Goal: Task Accomplishment & Management: Complete application form

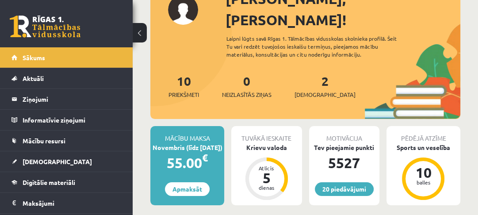
scroll to position [76, 0]
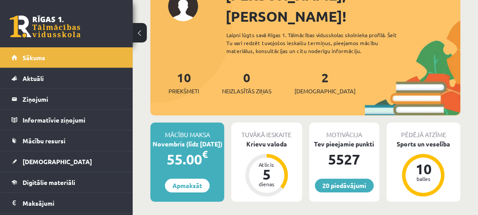
click at [30, 133] on link "Mācību resursi" at bounding box center [66, 140] width 110 height 20
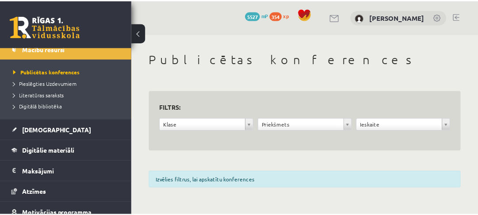
scroll to position [93, 0]
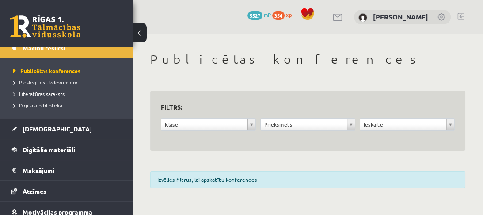
click at [88, 149] on link "Digitālie materiāli" at bounding box center [66, 149] width 110 height 20
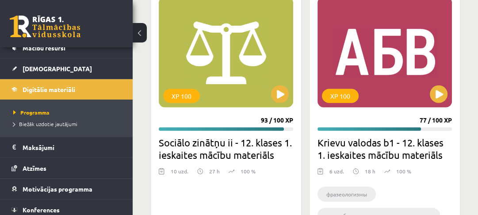
scroll to position [1878, 0]
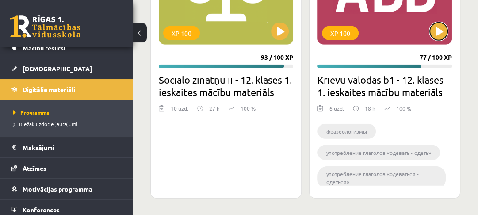
click at [433, 37] on button at bounding box center [439, 32] width 18 height 18
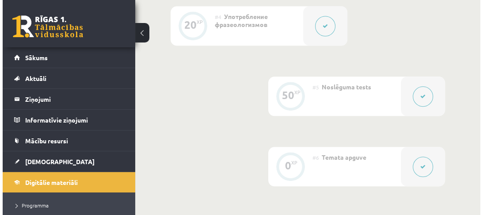
scroll to position [592, 0]
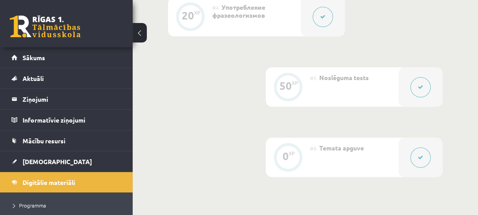
click at [420, 92] on button at bounding box center [420, 87] width 20 height 20
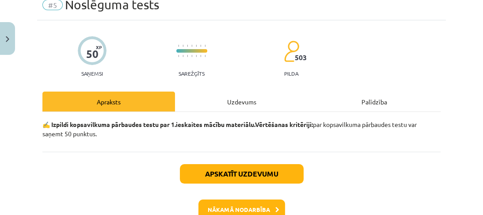
click at [251, 110] on div "Uzdevums" at bounding box center [241, 101] width 133 height 20
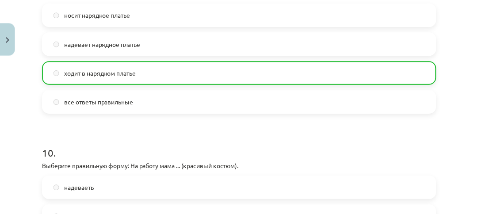
scroll to position [1810, 0]
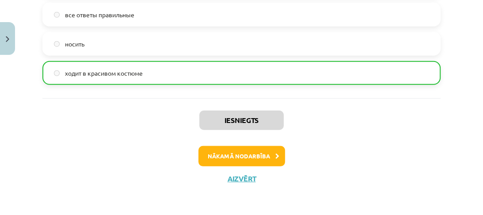
click at [240, 178] on button "Aizvērt" at bounding box center [242, 178] width 34 height 9
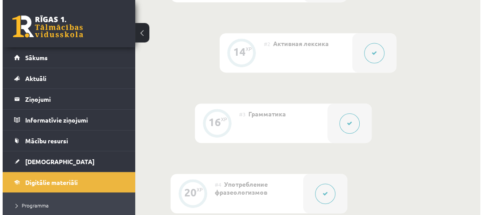
scroll to position [415, 0]
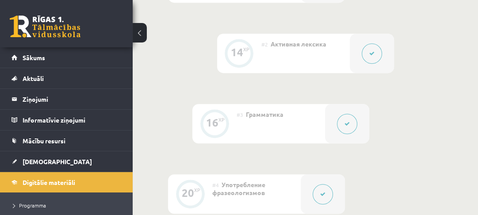
click at [320, 194] on button at bounding box center [322, 194] width 20 height 20
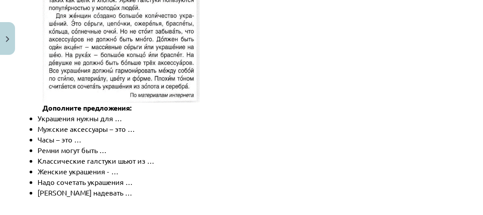
scroll to position [1449, 0]
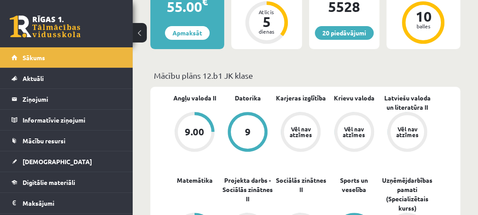
scroll to position [283, 0]
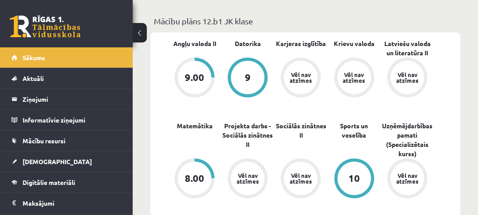
click at [46, 160] on span "[DEMOGRAPHIC_DATA]" at bounding box center [57, 161] width 69 height 8
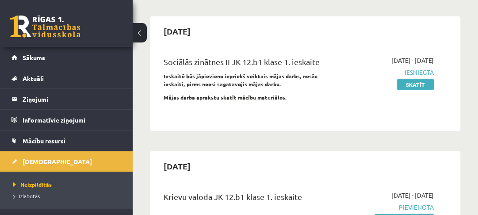
scroll to position [212, 0]
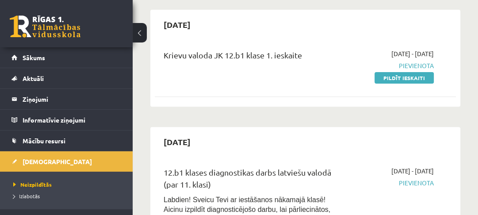
click at [399, 76] on link "Pildīt ieskaiti" at bounding box center [403, 77] width 59 height 11
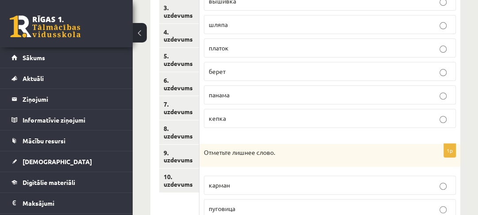
scroll to position [141, 0]
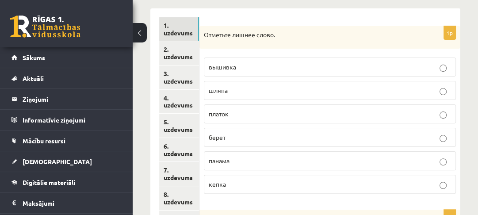
click at [232, 69] on span "вышивка" at bounding box center [222, 67] width 27 height 8
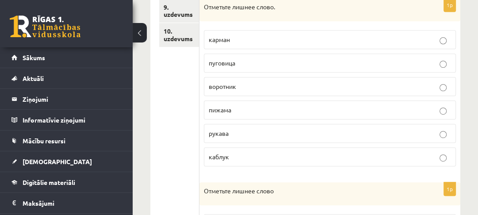
scroll to position [354, 0]
click at [231, 152] on p "каблук" at bounding box center [330, 155] width 242 height 9
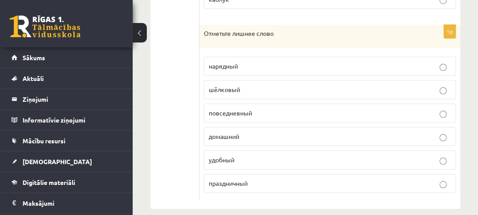
scroll to position [518, 0]
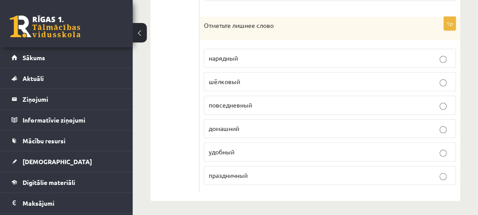
click at [241, 124] on p "домашний" at bounding box center [330, 128] width 242 height 9
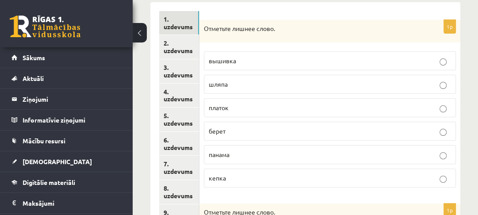
scroll to position [248, 0]
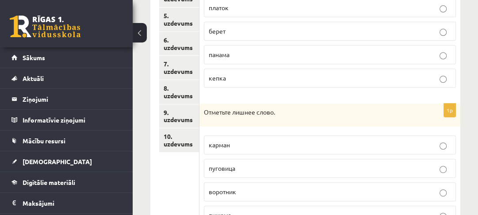
click at [188, 142] on link "10. uzdevums" at bounding box center [179, 140] width 40 height 24
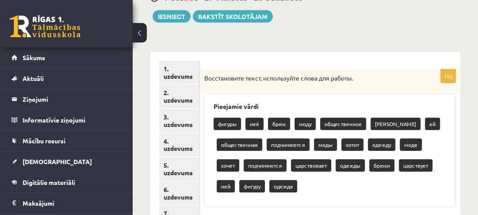
scroll to position [71, 0]
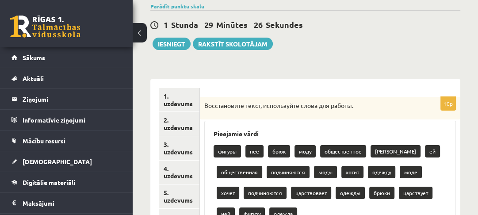
click at [186, 121] on link "2. uzdevums" at bounding box center [179, 124] width 40 height 24
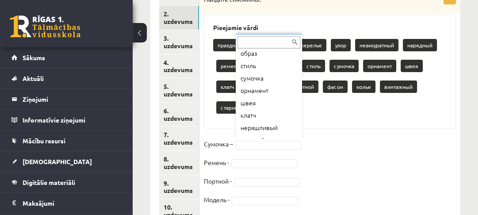
scroll to position [117, 0]
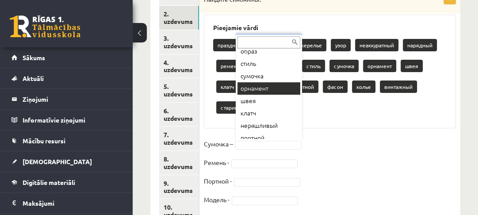
click at [355, 104] on div "праздничный модель ожерелье узор неаккуратный нарядный ремень пояс образ стиль …" at bounding box center [329, 77] width 233 height 83
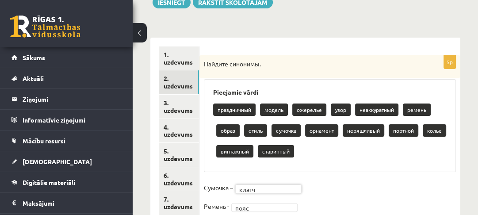
scroll to position [70, 0]
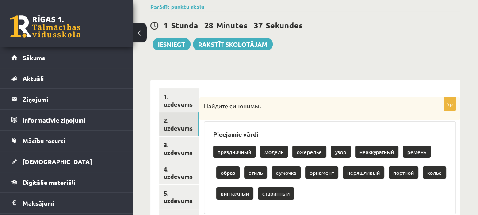
click at [180, 109] on link "1. uzdevums" at bounding box center [179, 100] width 40 height 24
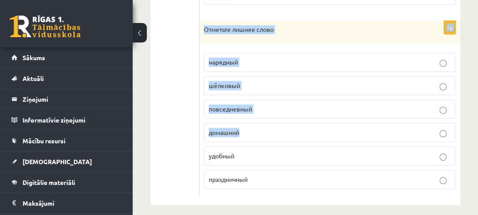
scroll to position [518, 0]
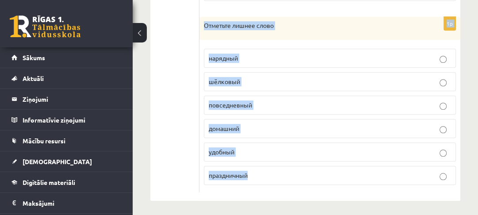
drag, startPoint x: 211, startPoint y: 107, endPoint x: 282, endPoint y: 179, distance: 100.6
copy form "Отметьте лишнее слово. вышивка шляпа платок берет панама кепка 1p Отметьте лишн…"
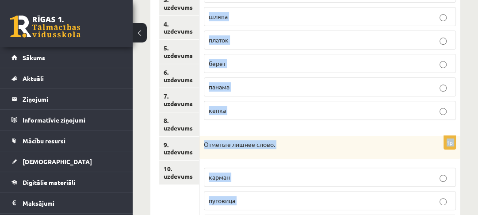
scroll to position [129, 0]
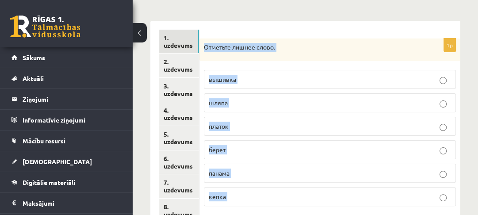
click at [183, 91] on link "3. uzdevums" at bounding box center [179, 90] width 40 height 24
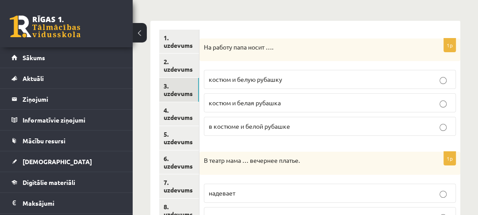
click at [269, 76] on span "костюм и белую рубашку" at bounding box center [245, 79] width 73 height 8
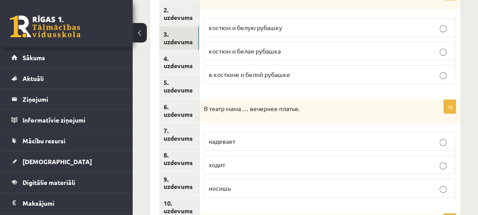
scroll to position [235, 0]
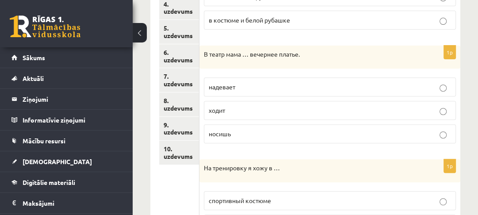
click at [256, 84] on p "надевает" at bounding box center [330, 86] width 242 height 9
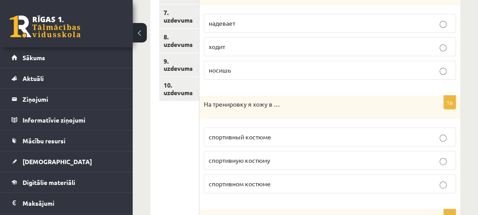
scroll to position [306, 0]
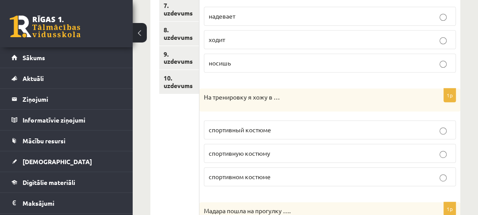
click at [280, 172] on p "спортивном костюме" at bounding box center [330, 176] width 242 height 9
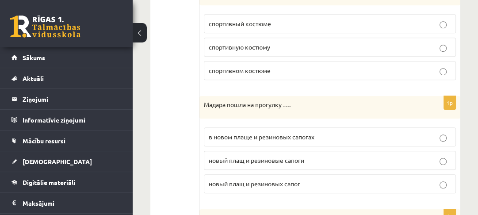
click at [272, 138] on p "в новом плаще и резиновых сапогах" at bounding box center [330, 136] width 242 height 9
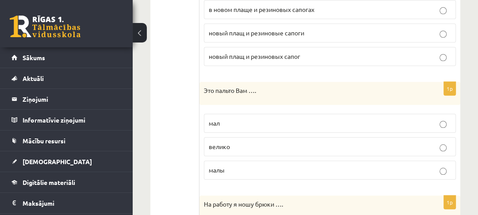
scroll to position [553, 0]
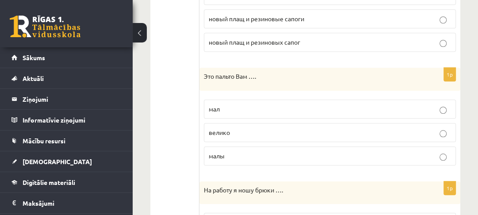
click at [244, 130] on p "велико" at bounding box center [330, 132] width 242 height 9
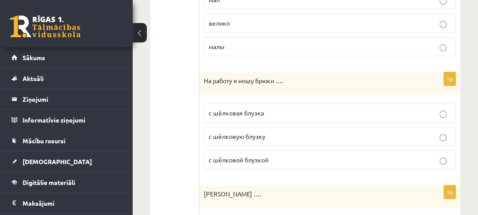
scroll to position [695, 0]
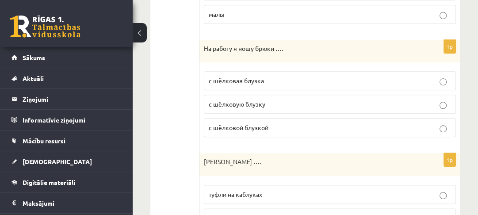
click at [271, 123] on p "с шёлковой блузкой" at bounding box center [330, 127] width 242 height 9
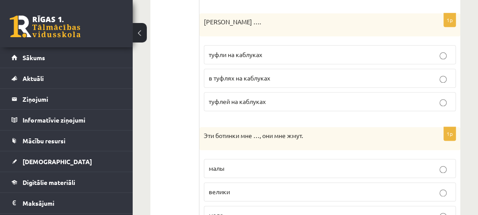
scroll to position [836, 0]
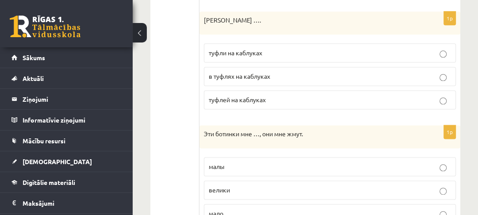
click at [232, 50] on span "туфли на каблуках" at bounding box center [235, 53] width 53 height 8
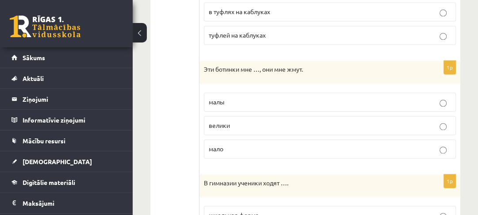
scroll to position [907, 0]
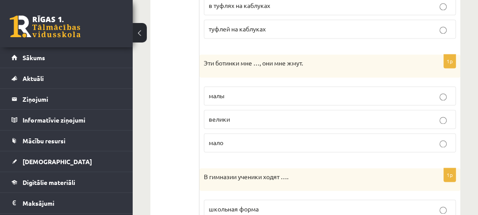
click at [236, 92] on p "малы" at bounding box center [330, 95] width 242 height 9
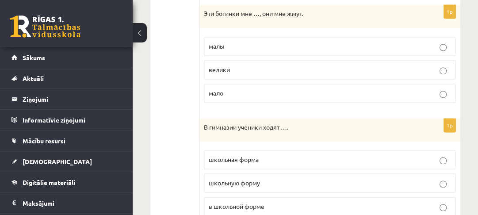
scroll to position [978, 0]
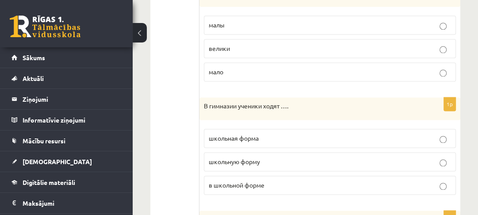
click at [279, 180] on p "в школьной форме" at bounding box center [330, 184] width 242 height 9
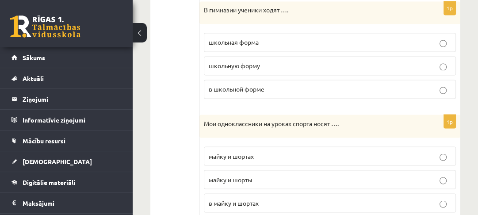
scroll to position [1084, 0]
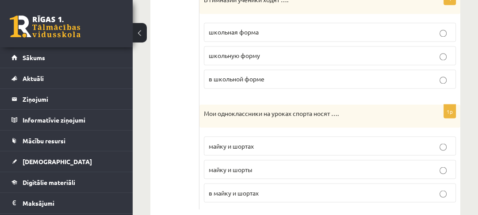
click at [262, 164] on p "майку и шорты" at bounding box center [330, 168] width 242 height 9
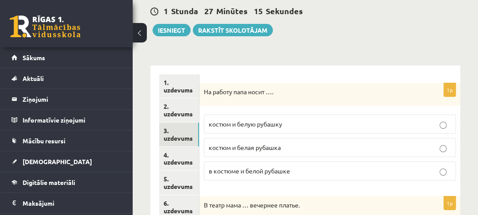
scroll to position [0, 0]
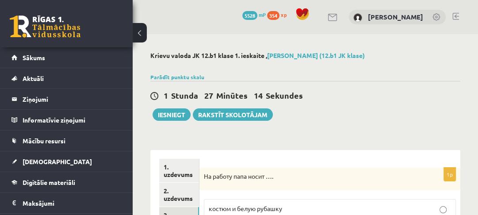
click at [193, 171] on link "1. uzdevums" at bounding box center [179, 171] width 40 height 24
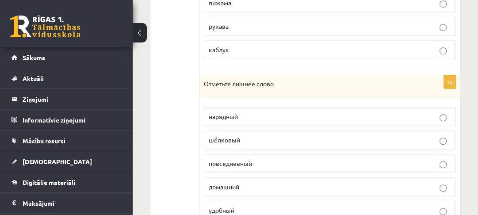
scroll to position [518, 0]
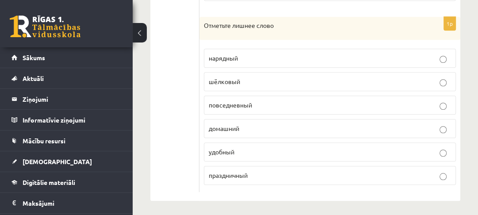
click at [274, 81] on p "шёлковый" at bounding box center [330, 81] width 242 height 9
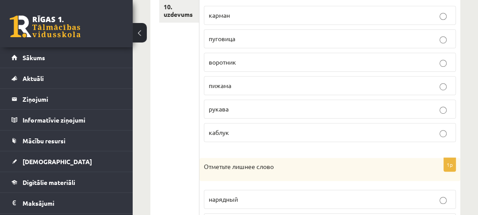
scroll to position [377, 0]
click at [259, 83] on p "пижама" at bounding box center [330, 85] width 242 height 9
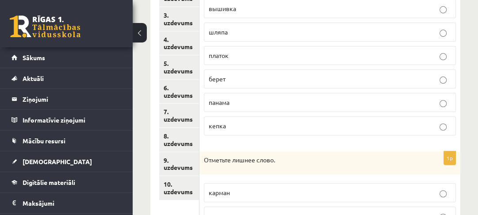
scroll to position [129, 0]
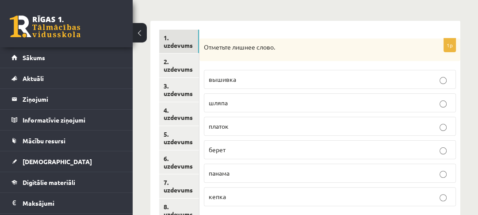
click at [183, 70] on link "2. uzdevums" at bounding box center [179, 65] width 40 height 24
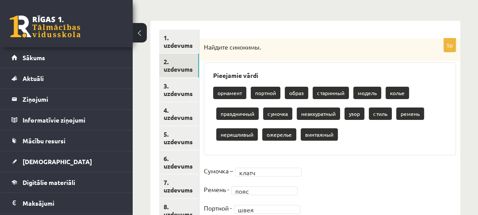
scroll to position [164, 0]
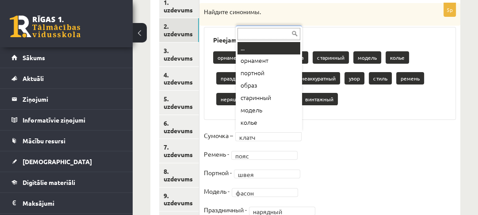
drag, startPoint x: 269, startPoint y: 48, endPoint x: 267, endPoint y: 53, distance: 5.0
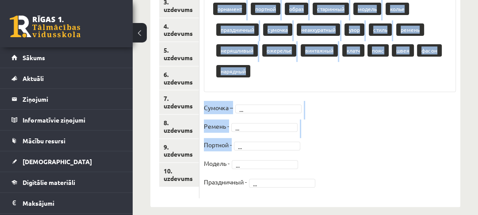
scroll to position [223, 0]
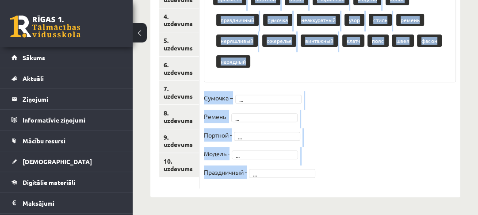
drag, startPoint x: 205, startPoint y: 14, endPoint x: 295, endPoint y: 174, distance: 183.7
click at [294, 176] on div "5p Найдите синонимы. Pieejamie vārdi орнамент портной образ старинный модель ко…" at bounding box center [329, 67] width 261 height 244
copy div "Найдите синонимы. Pieejamie vārdi орнамент портной образ старинный модель колье…"
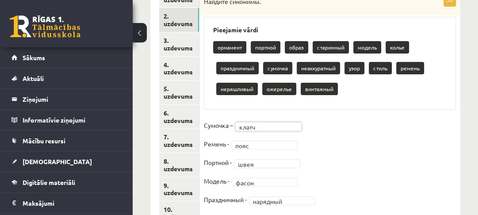
scroll to position [70, 0]
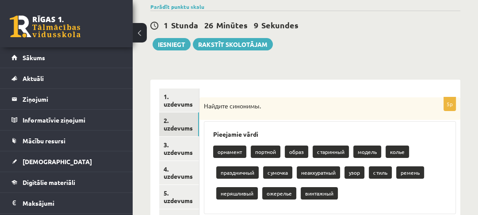
click at [194, 140] on link "3. uzdevums" at bounding box center [179, 149] width 40 height 24
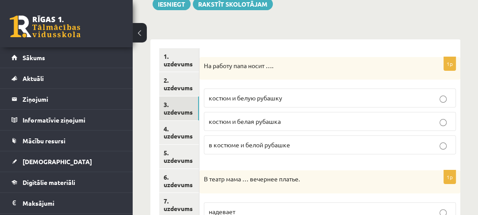
scroll to position [176, 0]
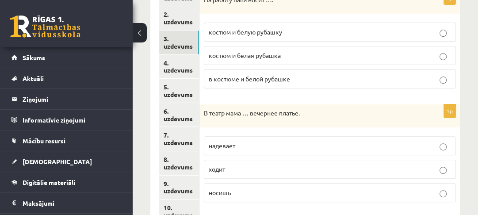
click at [192, 71] on link "4. uzdevums" at bounding box center [179, 67] width 40 height 24
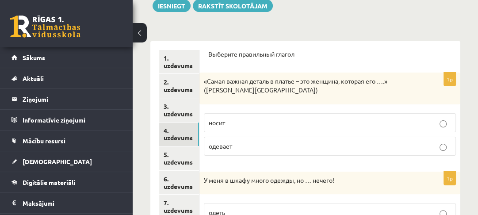
scroll to position [106, 0]
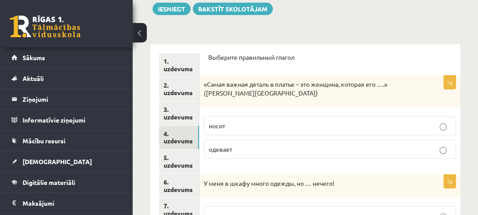
click at [257, 123] on p "носит" at bounding box center [330, 125] width 242 height 9
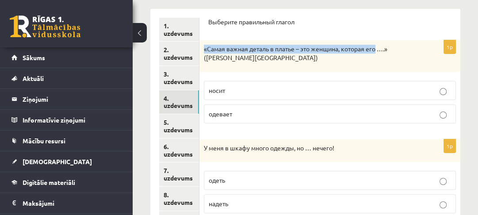
drag, startPoint x: 204, startPoint y: 48, endPoint x: 374, endPoint y: 49, distance: 170.6
click at [378, 49] on p "«Самая важная деталь в платье – это женщина, которая его ….» (Ив Сен-Лоран)" at bounding box center [308, 53] width 208 height 17
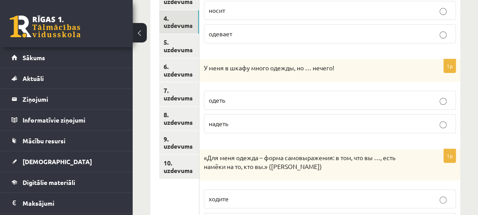
scroll to position [247, 0]
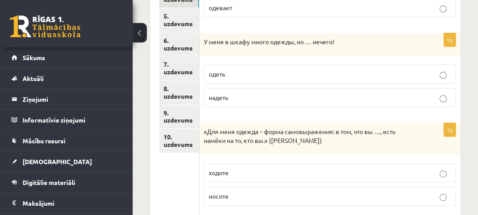
click at [225, 95] on span "надеть" at bounding box center [218, 97] width 19 height 8
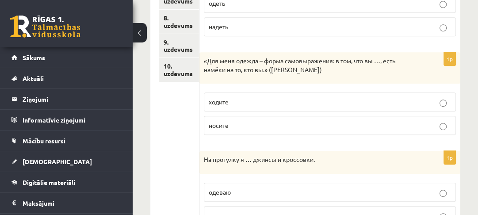
click at [248, 97] on p "ходите" at bounding box center [330, 101] width 242 height 9
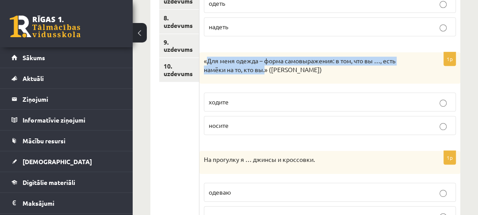
drag, startPoint x: 209, startPoint y: 61, endPoint x: 265, endPoint y: 69, distance: 56.6
click at [265, 69] on p "«Для меня одежда – форма самовыражения: в том, что вы …, есть намёки на то, кто…" at bounding box center [308, 65] width 208 height 17
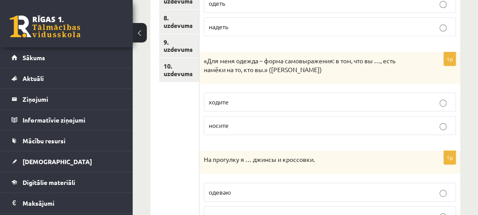
click at [248, 118] on label "носите" at bounding box center [330, 125] width 252 height 19
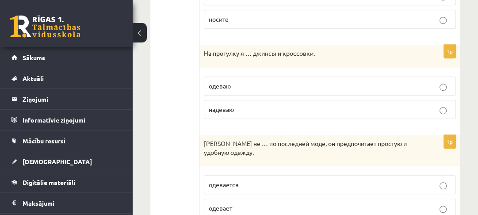
click at [249, 108] on p "надеваю" at bounding box center [330, 109] width 242 height 9
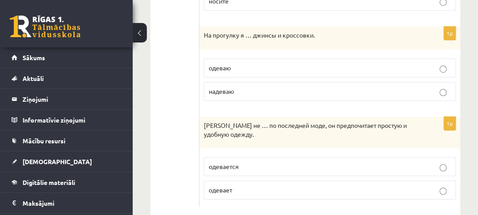
scroll to position [458, 0]
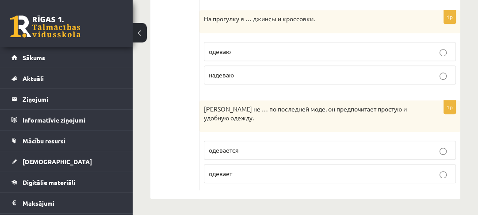
click at [244, 145] on p "одевается" at bounding box center [330, 149] width 242 height 9
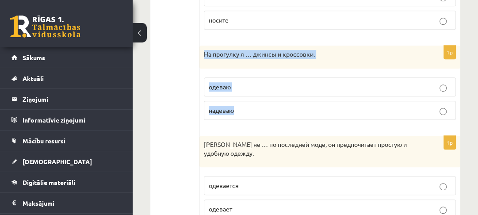
drag, startPoint x: 203, startPoint y: 54, endPoint x: 241, endPoint y: 111, distance: 68.9
click at [241, 111] on div "1p На прогулку я … джинсы и кроссовки. одеваю надеваю" at bounding box center [329, 86] width 261 height 81
copy div "На прогулку я … джинсы и кроссовки. одеваю надеваю"
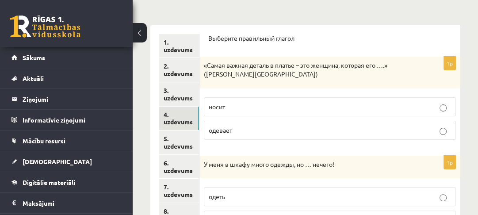
scroll to position [175, 0]
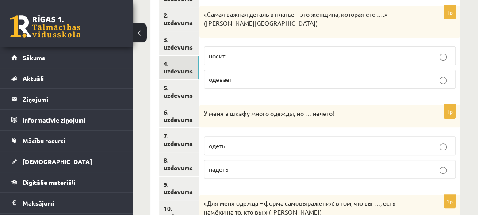
click at [168, 90] on link "5. uzdevums" at bounding box center [179, 92] width 40 height 24
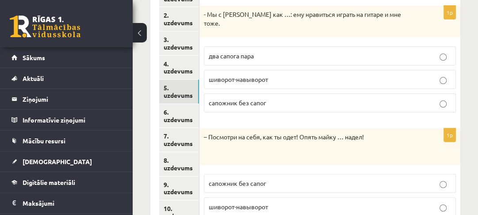
click at [259, 51] on p "два сапога пара" at bounding box center [330, 55] width 242 height 9
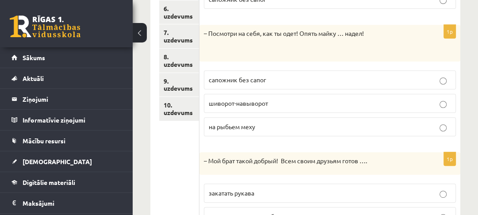
scroll to position [282, 0]
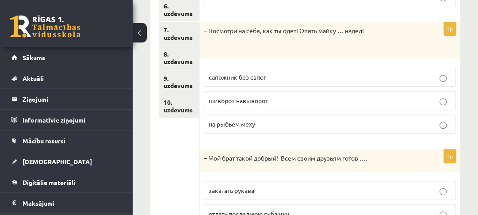
click at [260, 96] on span "шиворот-навыворот" at bounding box center [238, 100] width 59 height 8
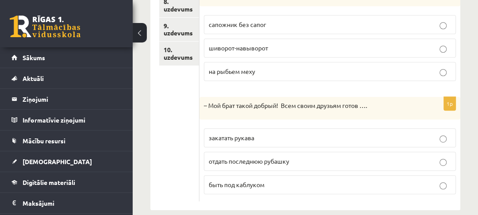
scroll to position [337, 0]
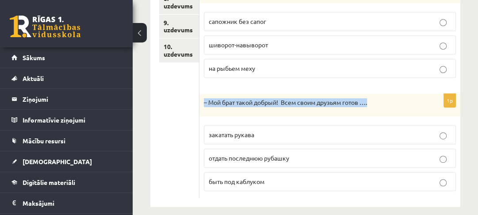
drag, startPoint x: 212, startPoint y: 92, endPoint x: 371, endPoint y: 88, distance: 159.2
click at [371, 94] on div "– Мой брат такой добрый! Всем своим друзьям готов …." at bounding box center [329, 105] width 261 height 23
click at [207, 105] on div "– Мой брат такой добрый! Всем своим друзьям готов …." at bounding box center [329, 105] width 261 height 23
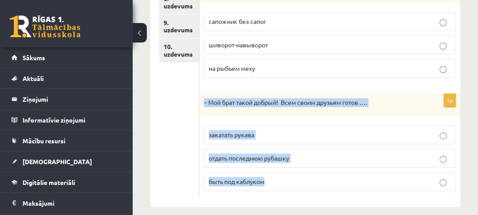
drag, startPoint x: 202, startPoint y: 88, endPoint x: 278, endPoint y: 175, distance: 116.2
click at [278, 175] on div "1p – Мой брат такой добрый! Всем своим друзьям готов …. закатать рукава отдать …" at bounding box center [329, 146] width 261 height 105
copy div "– Мой брат такой добрый! Всем своим друзьям готов …. закатать рукава отдать пос…"
click at [251, 177] on p "быть под каблуком" at bounding box center [330, 181] width 242 height 9
click at [252, 154] on span "отдать последнюю рубашку" at bounding box center [249, 158] width 80 height 8
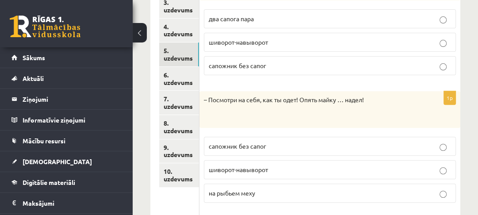
scroll to position [196, 0]
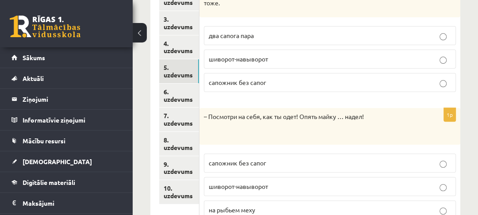
click at [195, 95] on link "6. uzdevums" at bounding box center [179, 96] width 40 height 24
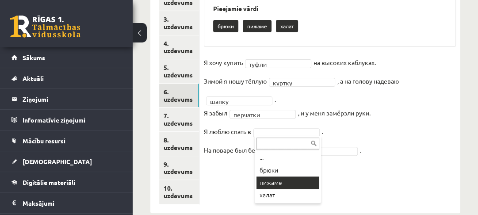
drag, startPoint x: 288, startPoint y: 180, endPoint x: 288, endPoint y: 166, distance: 14.6
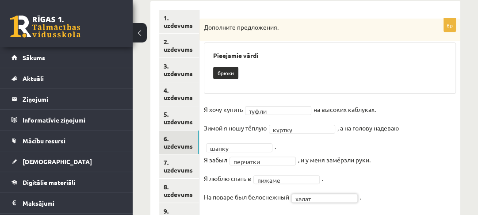
scroll to position [160, 0]
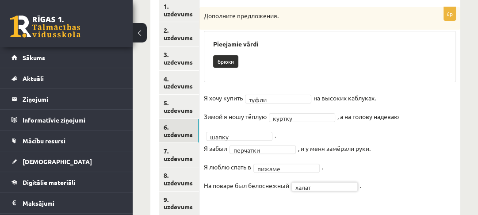
click at [183, 152] on link "7. uzdevums" at bounding box center [179, 155] width 40 height 24
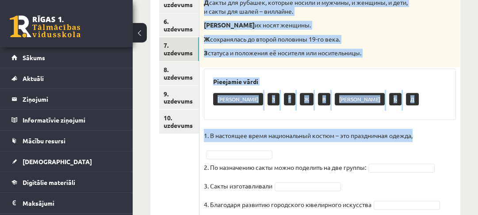
scroll to position [298, 0]
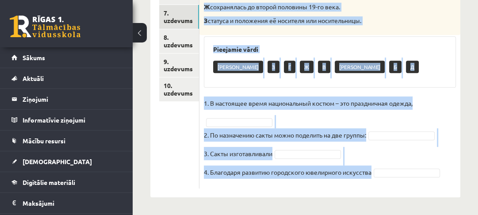
drag, startPoint x: 204, startPoint y: 88, endPoint x: 398, endPoint y: 175, distance: 212.9
click at [398, 175] on div "4p Соотнесите начало и конец предложений. А изначально носила практический хара…" at bounding box center [329, 28] width 261 height 319
copy div "Соотнесите начало и конец предложений. А изначально носила практический характе…"
click at [328, 118] on fieldset "1. В настоящее время национальный костюм – это праздничная одежда, 2. По назнач…" at bounding box center [330, 140] width 252 height 88
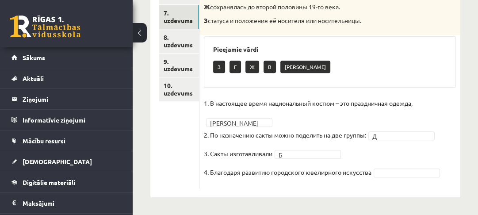
click at [408, 178] on fieldset "1. В настоящее время национальный костюм – это праздничная одежда, Е * 2. По на…" at bounding box center [330, 140] width 252 height 88
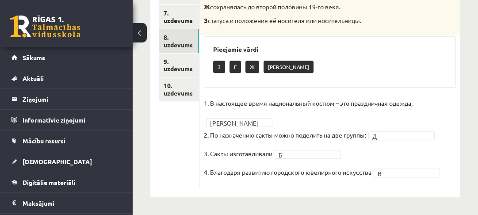
click at [182, 42] on link "8. uzdevums" at bounding box center [179, 41] width 40 height 24
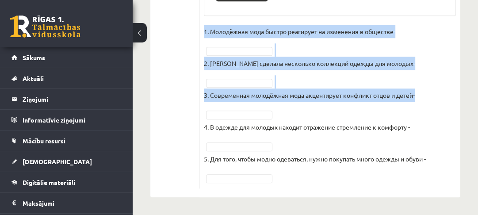
scroll to position [644, 0]
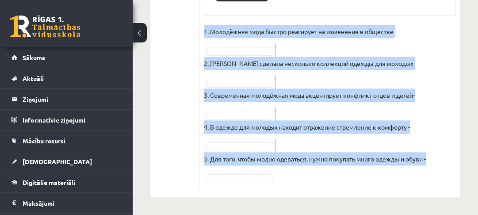
drag, startPoint x: 203, startPoint y: 30, endPoint x: 436, endPoint y: 160, distance: 266.5
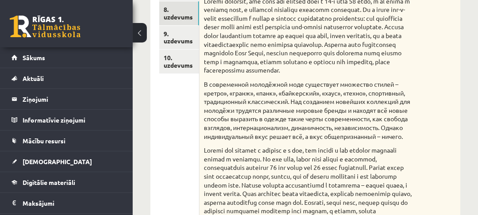
scroll to position [325, 0]
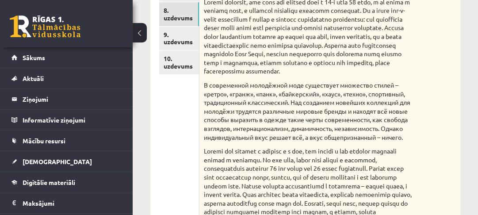
click at [175, 36] on link "9. uzdevums" at bounding box center [179, 39] width 40 height 24
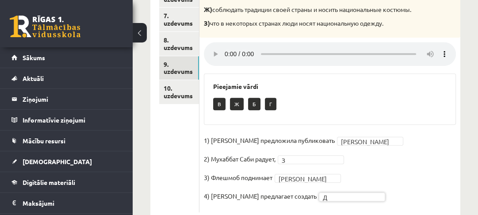
scroll to position [223, 0]
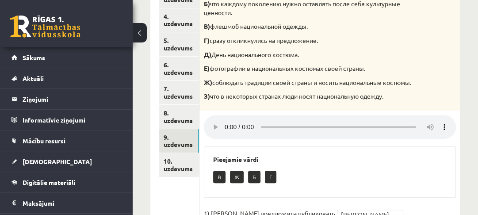
click at [188, 164] on link "10. uzdevums" at bounding box center [179, 165] width 40 height 24
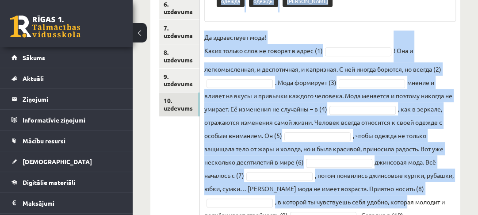
scroll to position [347, 0]
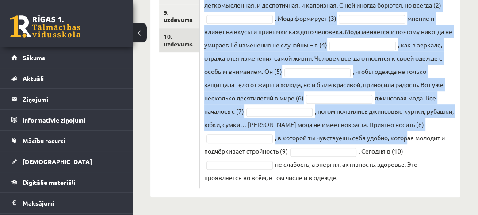
drag, startPoint x: 205, startPoint y: 128, endPoint x: 392, endPoint y: 170, distance: 192.1
click at [398, 172] on div "10p Восстановите текст, используйте слова для работы. Pieejamie vārdi обществен…" at bounding box center [330, 4] width 260 height 368
copy div "Восстановите текст, используйте слова для работы. Pieejamie vārdi общественное …"
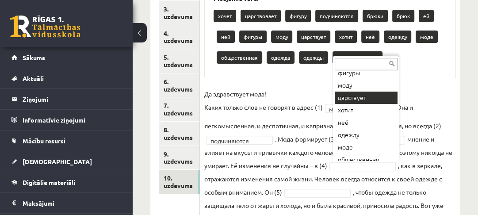
scroll to position [111, 0]
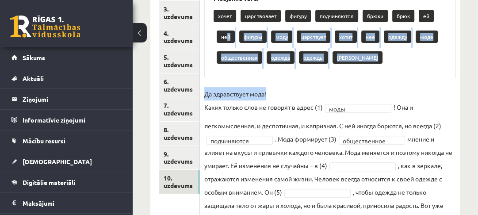
drag, startPoint x: 228, startPoint y: 39, endPoint x: 336, endPoint y: 111, distance: 130.3
click at [320, 100] on div "**********" at bounding box center [330, 135] width 260 height 347
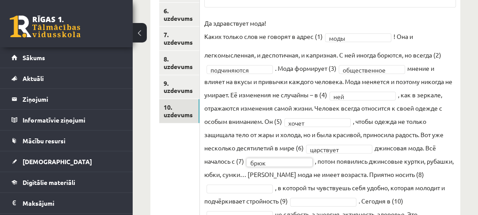
scroll to position [312, 0]
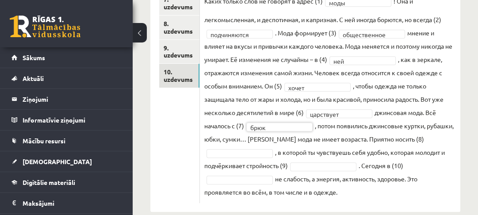
click at [253, 158] on fieldset "**********" at bounding box center [329, 89] width 251 height 217
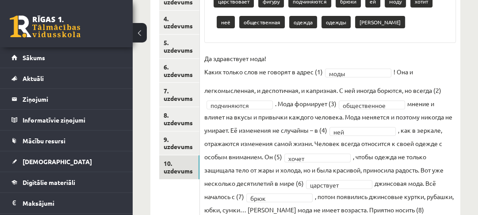
scroll to position [200, 0]
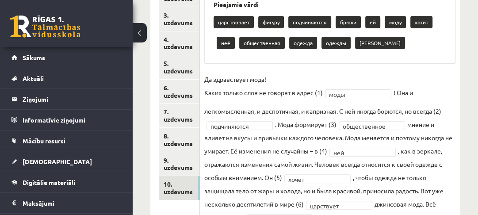
click at [184, 145] on link "8. uzdevums" at bounding box center [179, 140] width 40 height 24
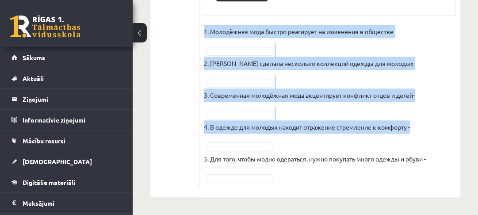
scroll to position [644, 0]
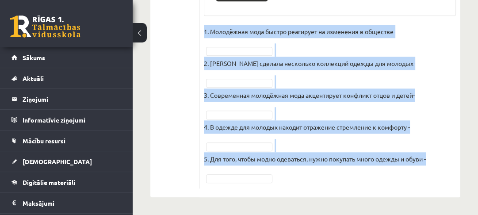
drag, startPoint x: 202, startPoint y: 46, endPoint x: 399, endPoint y: 173, distance: 234.5
copy div "Прочитайте текст и выполните задание. Главное отличие молодёжной моды состоит в…"
click at [452, 94] on fieldset "1. Молодёжная мода быстро реагирует на изменения в обществе- 2. Коко Шанель сде…" at bounding box center [330, 104] width 252 height 159
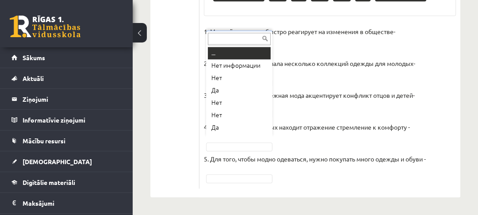
scroll to position [11, 0]
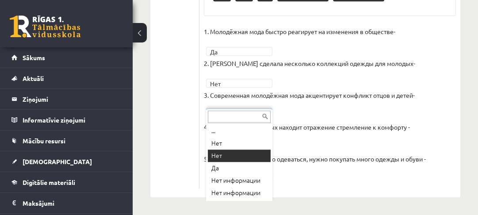
drag, startPoint x: 241, startPoint y: 130, endPoint x: 225, endPoint y: 116, distance: 21.6
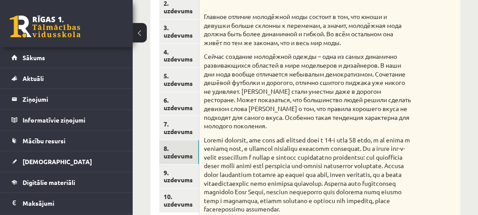
scroll to position [57, 0]
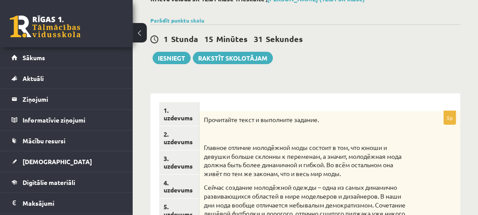
click at [181, 111] on link "1. uzdevums" at bounding box center [179, 114] width 40 height 24
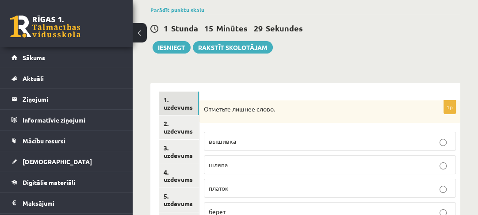
scroll to position [127, 0]
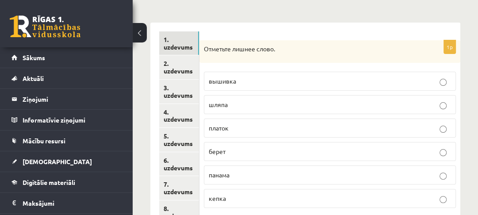
click at [183, 184] on link "7. uzdevums" at bounding box center [179, 188] width 40 height 24
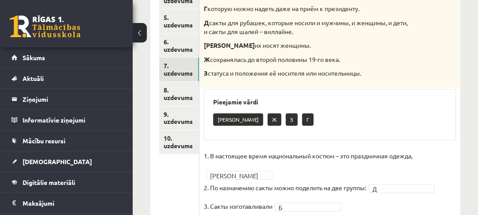
scroll to position [269, 0]
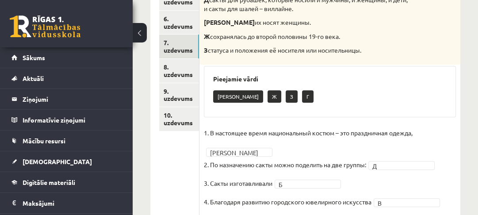
click at [190, 97] on link "9. uzdevums" at bounding box center [179, 95] width 40 height 24
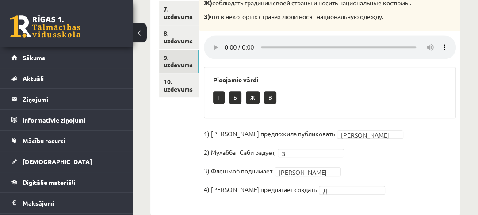
scroll to position [329, 0]
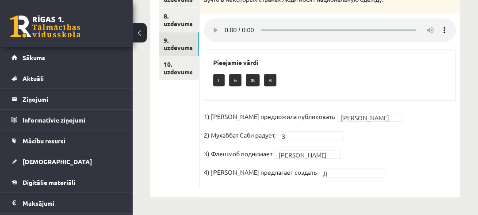
click at [186, 64] on link "10. uzdevums" at bounding box center [179, 68] width 40 height 24
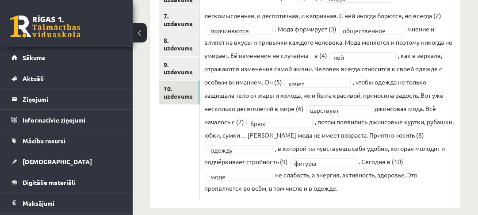
scroll to position [306, 0]
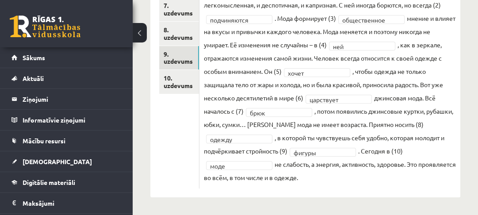
click at [179, 54] on link "9. uzdevums" at bounding box center [179, 58] width 40 height 24
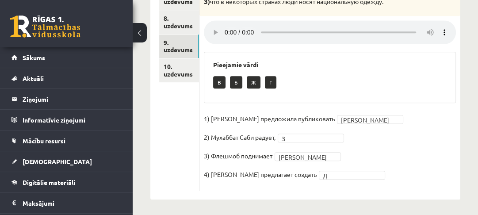
scroll to position [329, 0]
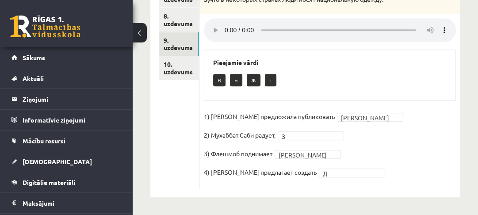
click at [171, 14] on link "8. uzdevums" at bounding box center [179, 20] width 40 height 24
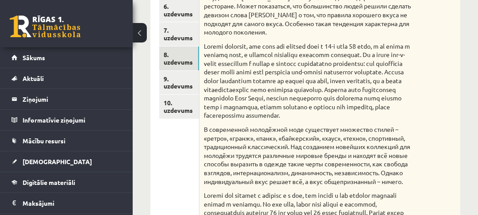
scroll to position [269, 0]
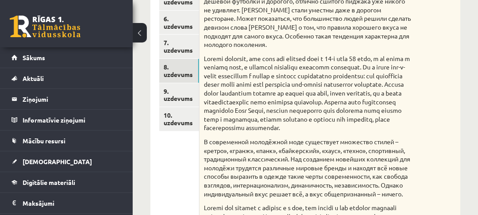
click at [185, 51] on link "7. uzdevums" at bounding box center [179, 46] width 40 height 24
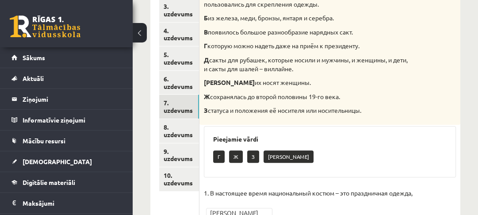
scroll to position [192, 0]
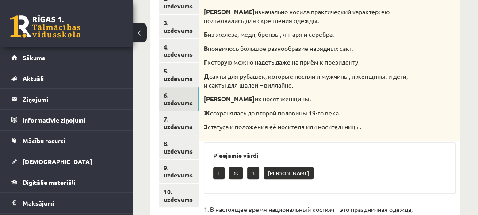
click at [183, 99] on link "6. uzdevums" at bounding box center [179, 99] width 40 height 24
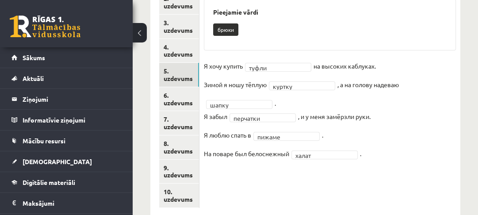
click at [183, 76] on link "5. uzdevums" at bounding box center [179, 75] width 40 height 24
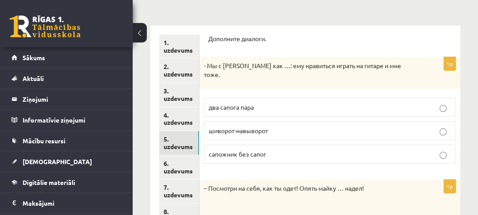
scroll to position [122, 0]
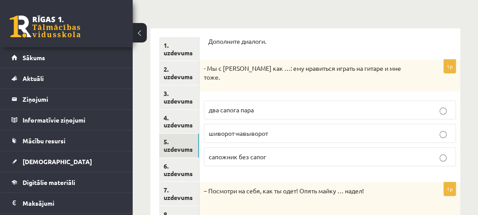
click at [174, 126] on link "4. uzdevums" at bounding box center [179, 122] width 40 height 24
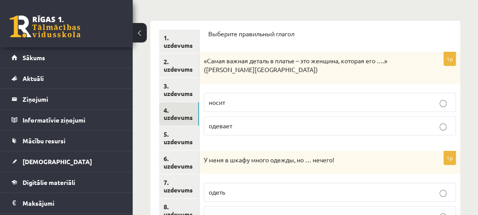
scroll to position [34, 0]
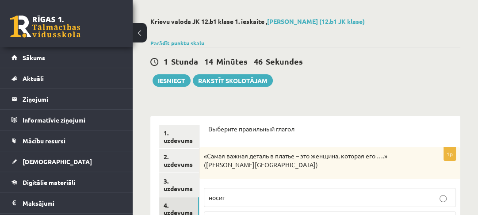
click at [183, 186] on link "3. uzdevums" at bounding box center [179, 185] width 40 height 24
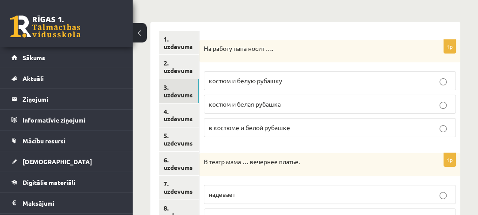
scroll to position [140, 0]
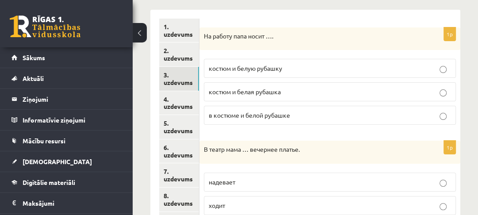
click at [187, 50] on link "2. uzdevums" at bounding box center [179, 54] width 40 height 24
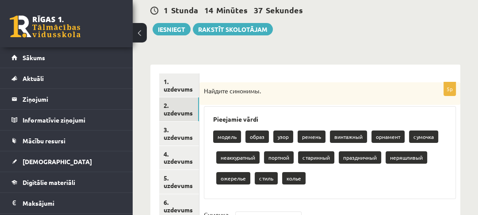
scroll to position [69, 0]
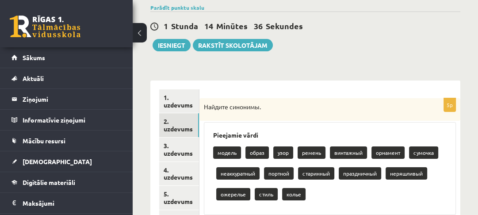
click at [178, 101] on link "1. uzdevums" at bounding box center [179, 101] width 40 height 24
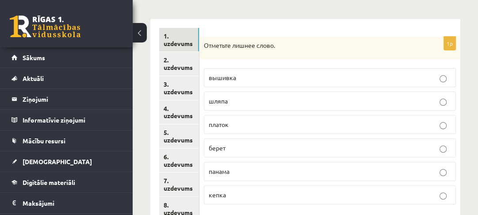
scroll to position [129, 0]
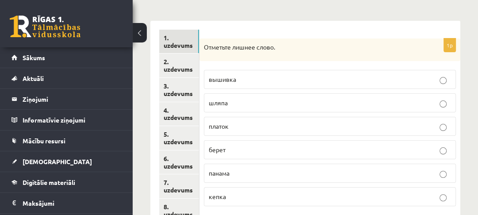
click at [182, 60] on link "2. uzdevums" at bounding box center [179, 65] width 40 height 24
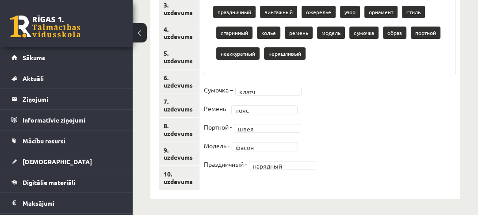
scroll to position [212, 0]
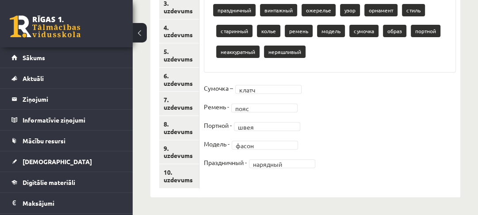
click at [184, 171] on link "10. uzdevums" at bounding box center [179, 176] width 40 height 24
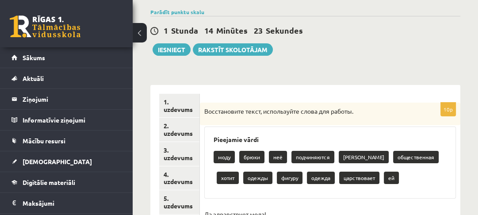
scroll to position [0, 0]
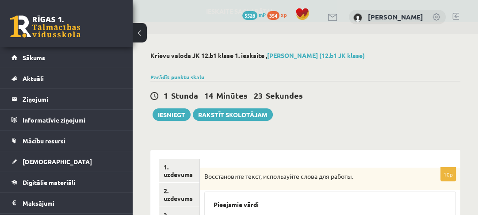
click at [189, 73] on div "Parādīt punktu skalu Atzīme No Līdz 1 0 10 2 11 16 3 17 21 4 22 27 5 28 32 6 33…" at bounding box center [305, 77] width 310 height 8
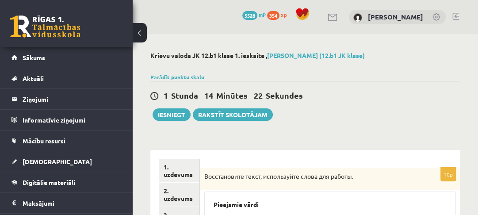
click at [190, 76] on link "Parādīt punktu skalu" at bounding box center [177, 76] width 54 height 7
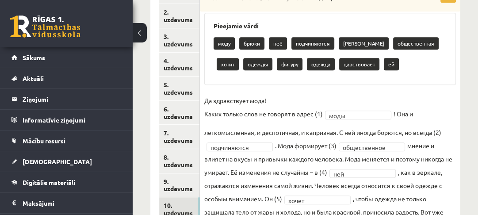
scroll to position [460, 0]
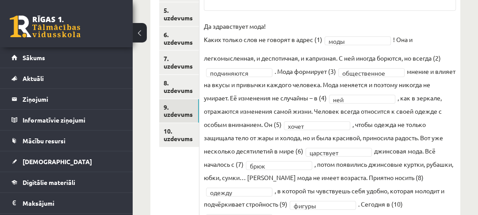
click at [192, 113] on link "9. uzdevums" at bounding box center [179, 111] width 40 height 24
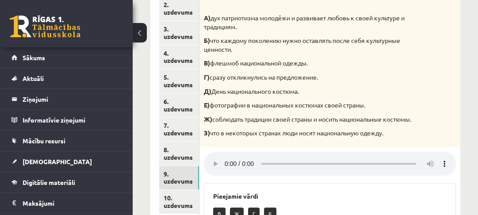
scroll to position [287, 0]
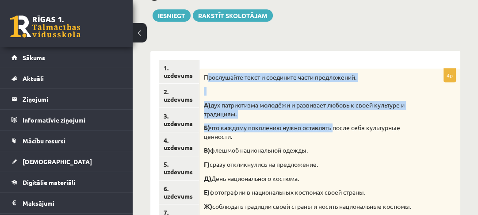
drag, startPoint x: 206, startPoint y: 91, endPoint x: 232, endPoint y: 97, distance: 27.3
click at [294, 113] on div "Прослушайте текст и соедините части предложений. А) дух патриотизма молодёжи и …" at bounding box center [329, 152] width 261 height 166
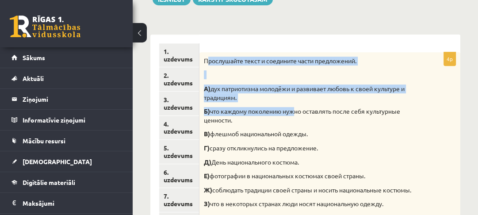
click at [233, 76] on p at bounding box center [308, 74] width 208 height 9
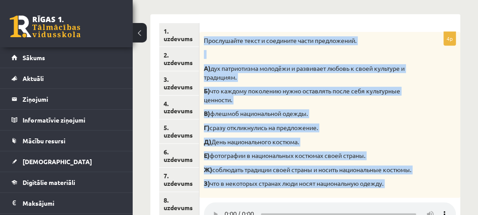
scroll to position [534, 0]
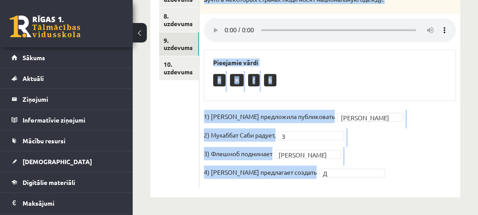
drag, startPoint x: 204, startPoint y: 59, endPoint x: 320, endPoint y: 180, distance: 167.6
click at [320, 180] on div "4p Прослушайте текст и соедините части предложений. А) дух патриотизма молодёжи…" at bounding box center [329, 18] width 261 height 340
copy div "Прослушайте текст и соедините части предложений. А) дух патриотизма молодёжи и …"
click at [420, 139] on fieldset "1) Девушка предложила публиковать Е * 2) Мухаббат Саби радует, З * 3) Флешмоб п…" at bounding box center [330, 147] width 252 height 74
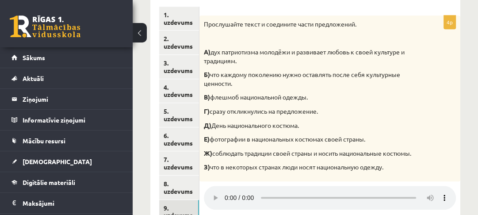
scroll to position [428, 0]
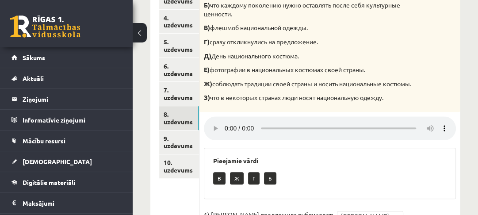
click at [187, 115] on link "8. uzdevums" at bounding box center [179, 118] width 40 height 24
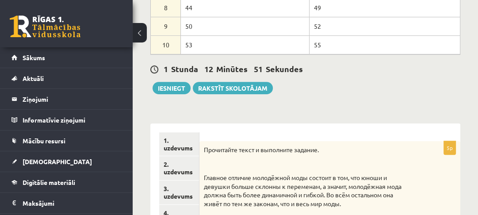
scroll to position [121, 0]
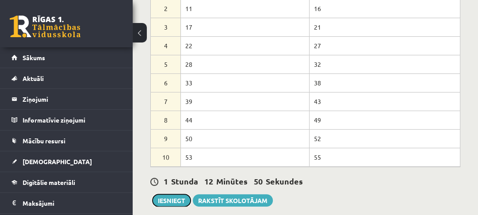
click at [170, 197] on button "Iesniegt" at bounding box center [171, 200] width 38 height 12
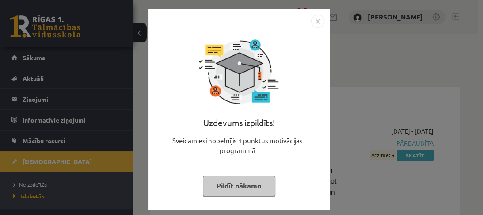
click at [265, 178] on button "Pildīt nākamo" at bounding box center [239, 185] width 72 height 20
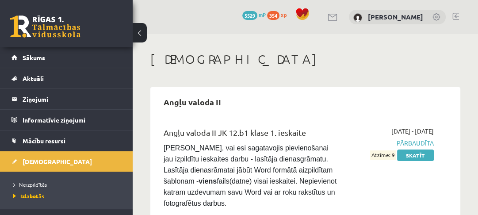
click at [34, 18] on link at bounding box center [45, 26] width 71 height 22
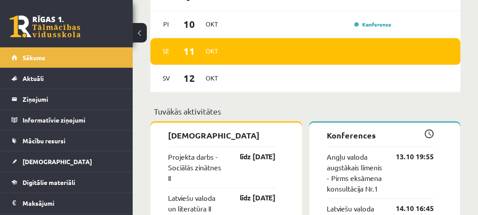
scroll to position [672, 0]
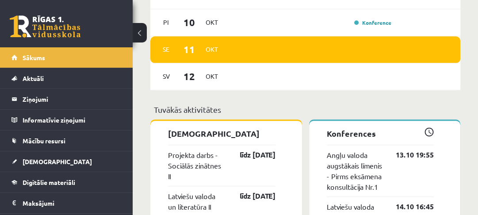
click at [51, 160] on link "[DEMOGRAPHIC_DATA]" at bounding box center [66, 161] width 110 height 20
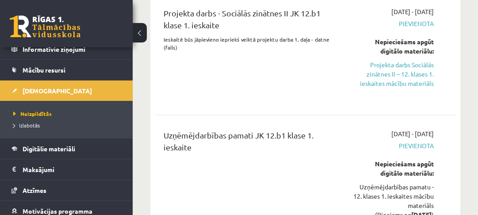
scroll to position [636, 0]
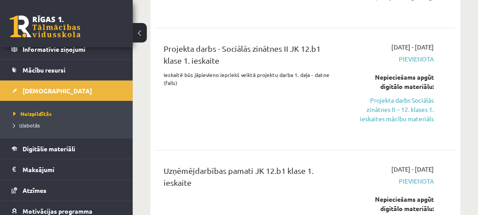
click at [51, 146] on span "Digitālie materiāli" at bounding box center [49, 149] width 53 height 8
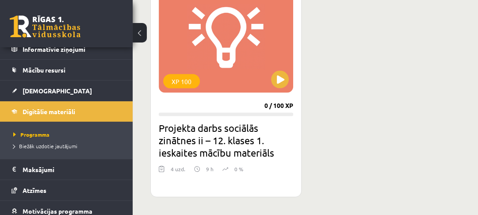
scroll to position [1308, 0]
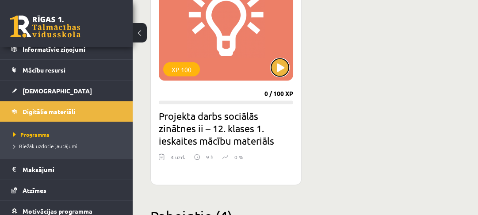
click at [283, 71] on button at bounding box center [280, 68] width 18 height 18
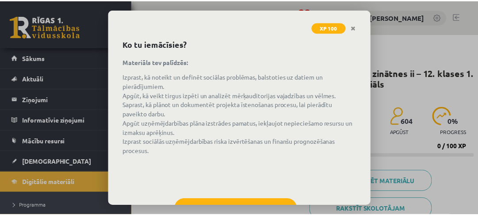
scroll to position [72, 0]
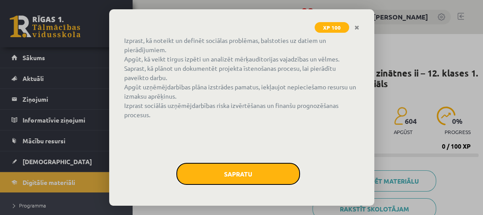
click at [251, 171] on button "Sapratu" at bounding box center [238, 174] width 124 height 22
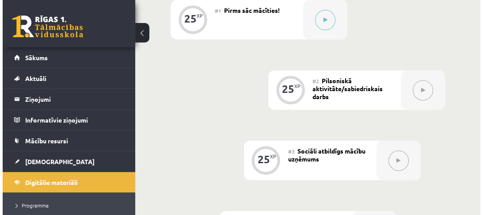
scroll to position [283, 0]
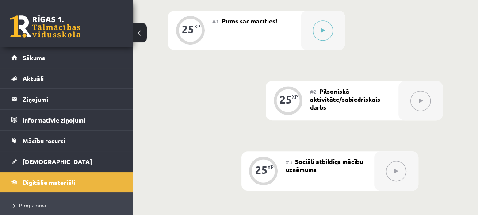
click at [319, 34] on button at bounding box center [322, 30] width 20 height 20
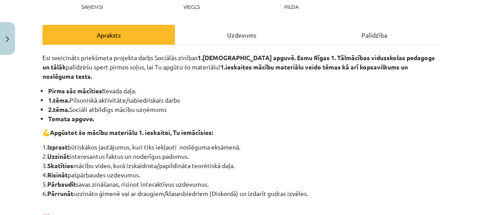
scroll to position [106, 0]
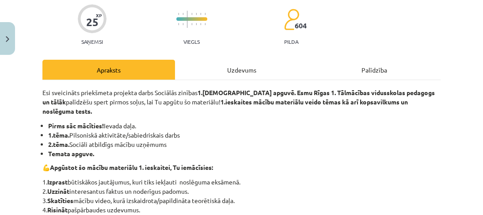
click at [224, 66] on div "Uzdevums" at bounding box center [241, 70] width 133 height 20
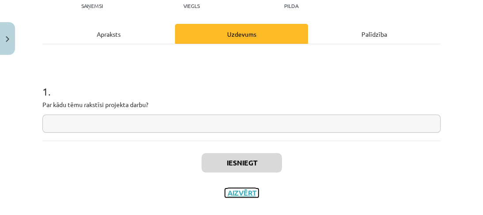
click at [244, 189] on button "Aizvērt" at bounding box center [242, 192] width 34 height 9
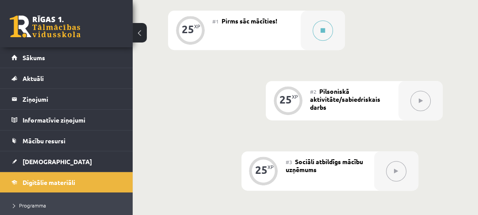
click at [75, 33] on link at bounding box center [45, 26] width 71 height 22
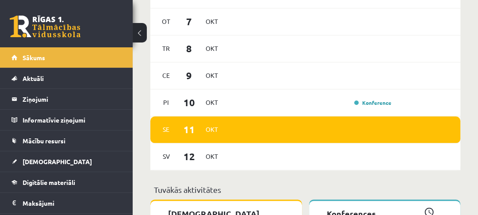
scroll to position [566, 0]
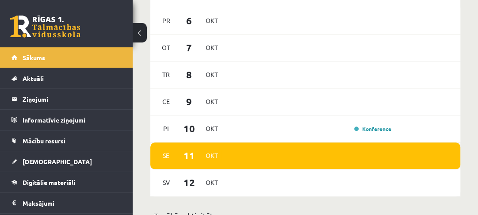
click at [79, 35] on link at bounding box center [45, 26] width 71 height 22
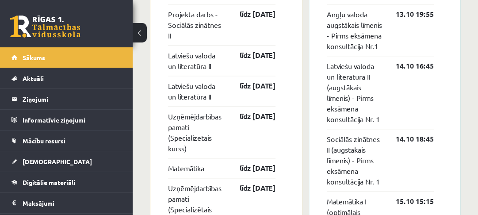
scroll to position [808, 0]
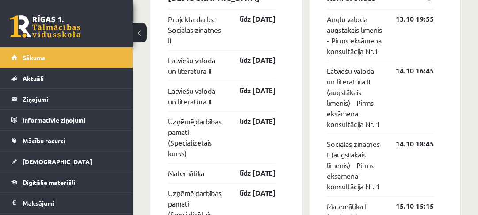
click at [43, 163] on span "[DEMOGRAPHIC_DATA]" at bounding box center [57, 161] width 69 height 8
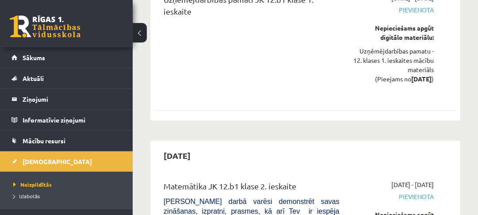
click at [57, 123] on legend "Informatīvie ziņojumi 0" at bounding box center [72, 120] width 99 height 20
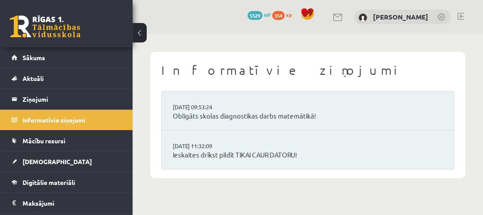
click at [64, 141] on span "Mācību resursi" at bounding box center [44, 141] width 43 height 8
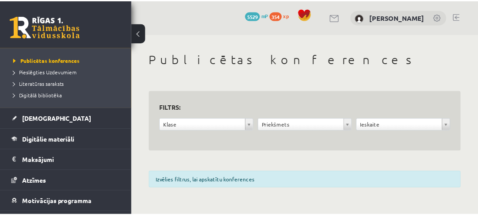
scroll to position [105, 0]
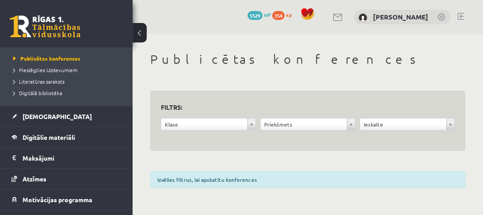
click at [34, 109] on link "[DEMOGRAPHIC_DATA]" at bounding box center [66, 116] width 110 height 20
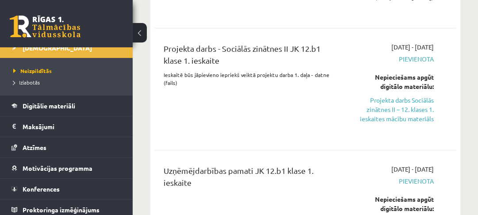
scroll to position [118, 0]
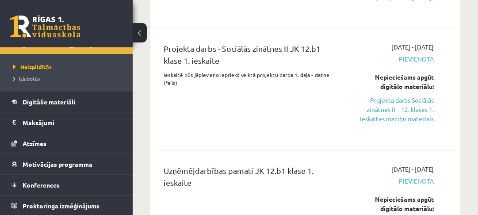
click at [45, 95] on link "Digitālie materiāli" at bounding box center [66, 101] width 110 height 20
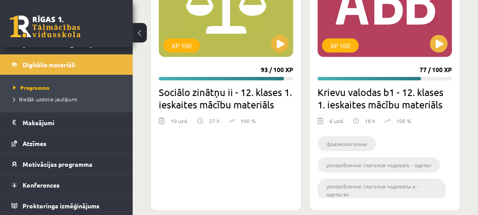
scroll to position [1878, 0]
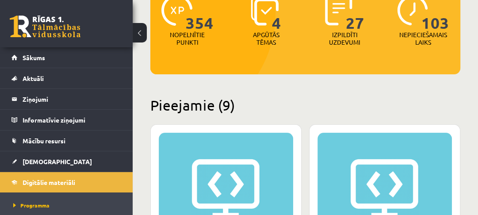
scroll to position [110, 0]
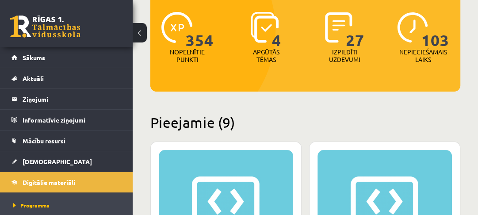
click at [50, 97] on legend "Ziņojumi 0" at bounding box center [72, 99] width 99 height 20
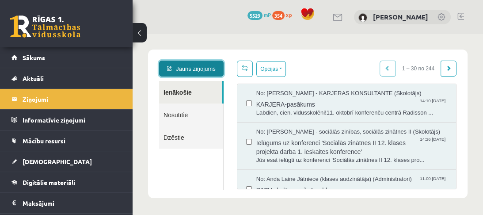
click at [217, 69] on link "Jauns ziņojums" at bounding box center [191, 69] width 65 height 16
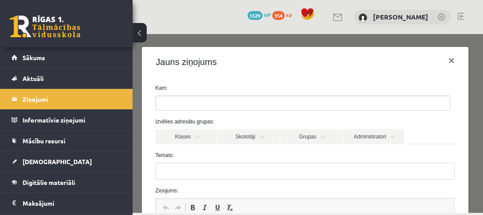
click at [237, 133] on link "Skolotāji" at bounding box center [249, 136] width 62 height 15
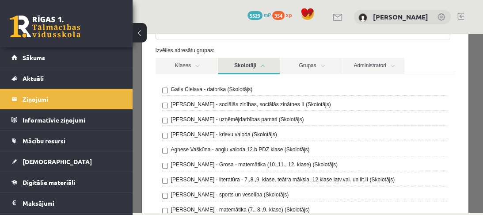
scroll to position [71, 0]
click at [265, 66] on link "Skolotāji" at bounding box center [249, 66] width 62 height 16
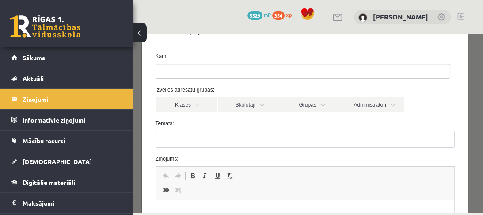
scroll to position [0, 0]
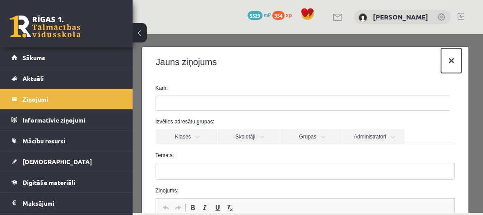
click at [453, 65] on button "×" at bounding box center [451, 60] width 20 height 25
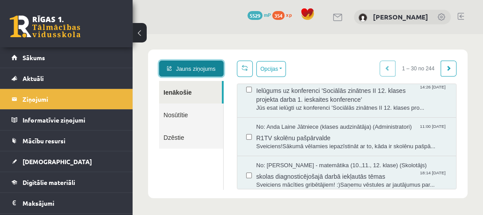
scroll to position [35, 0]
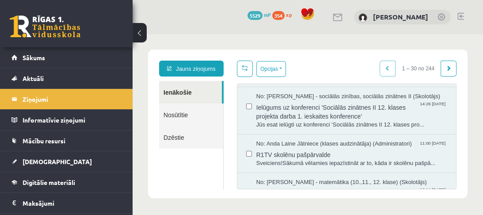
click at [49, 34] on link at bounding box center [45, 26] width 71 height 22
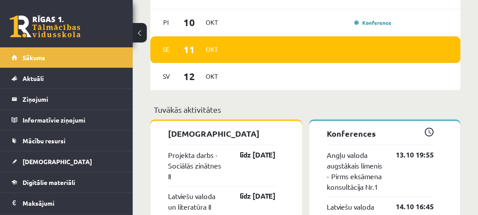
scroll to position [80, 0]
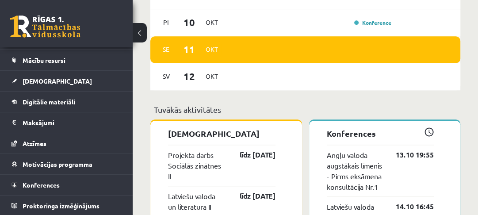
click at [46, 182] on span "Konferences" at bounding box center [41, 185] width 37 height 8
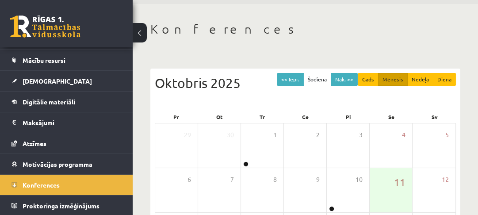
scroll to position [136, 0]
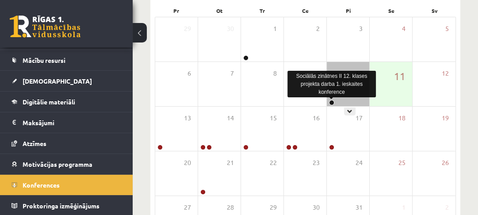
click at [331, 101] on link at bounding box center [331, 102] width 5 height 5
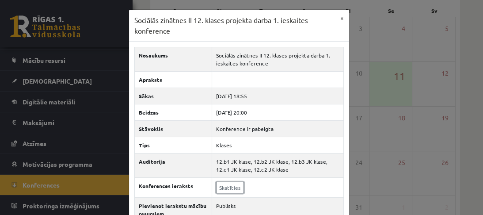
click at [232, 186] on link "Skatīties" at bounding box center [230, 187] width 28 height 11
click at [340, 14] on button "×" at bounding box center [342, 18] width 14 height 17
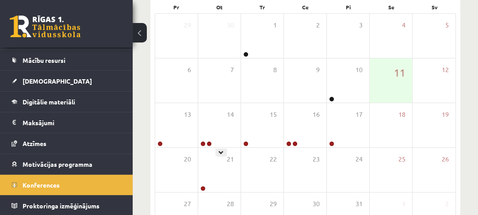
scroll to position [207, 0]
